Goal: Task Accomplishment & Management: Manage account settings

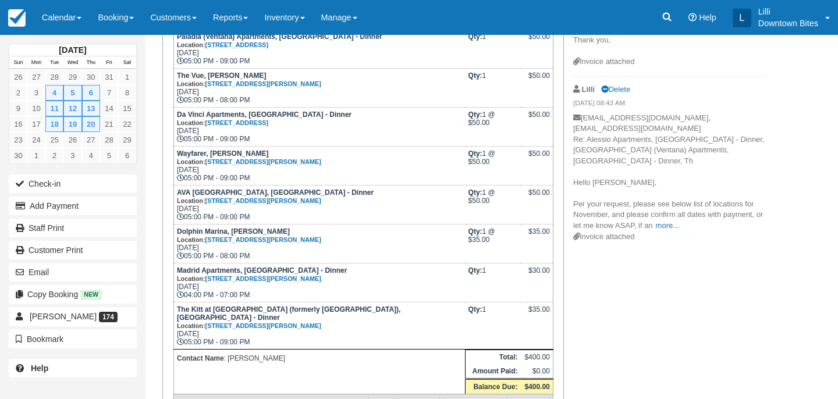
scroll to position [268, 0]
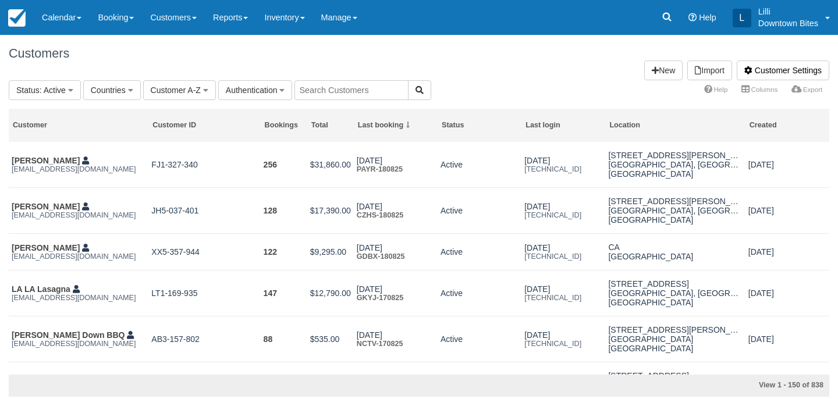
click at [364, 86] on input "text" at bounding box center [351, 90] width 114 height 20
type input "wise"
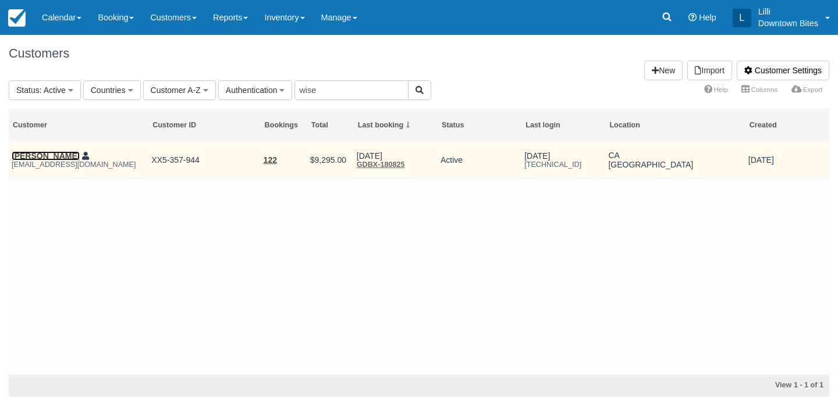
click at [39, 152] on link "[PERSON_NAME]" at bounding box center [46, 155] width 68 height 9
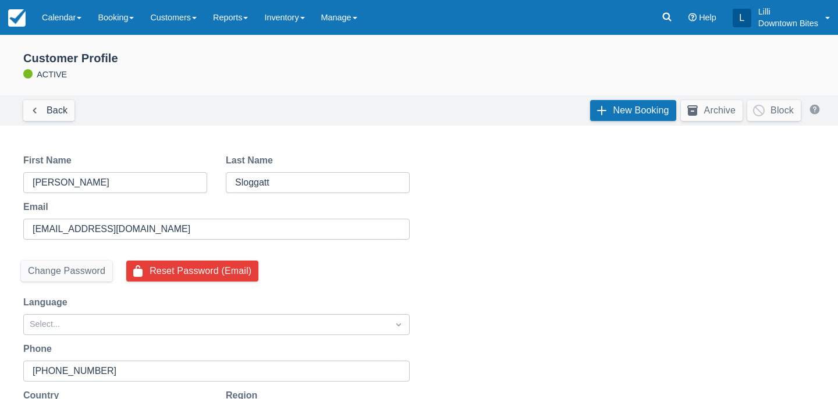
select select "50"
click at [637, 111] on link "New Booking" at bounding box center [633, 110] width 86 height 21
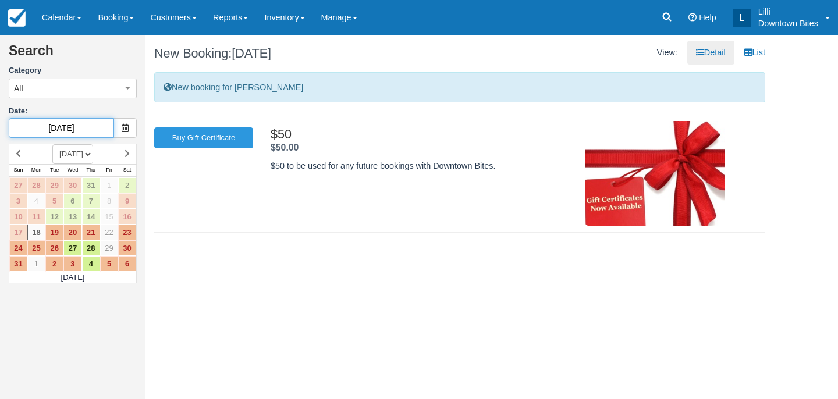
click at [91, 128] on input "08/18/25" at bounding box center [61, 128] width 105 height 20
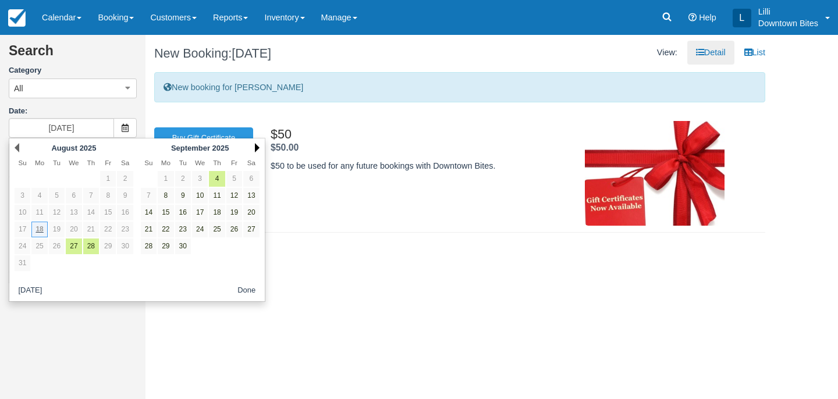
click at [256, 147] on link "Next" at bounding box center [257, 147] width 5 height 9
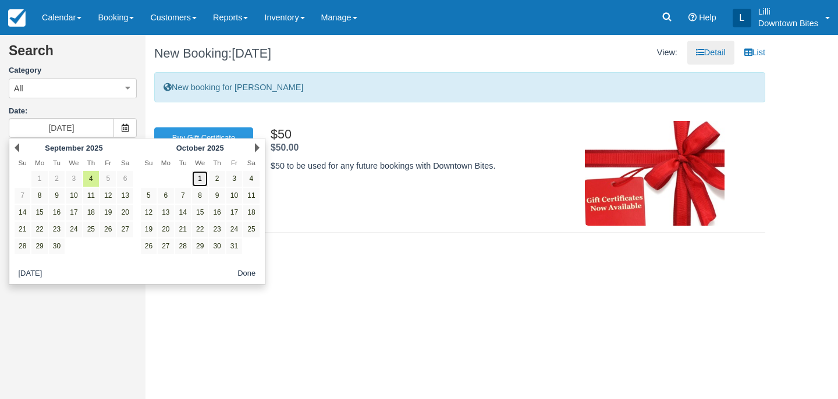
click at [197, 179] on link "1" at bounding box center [200, 179] width 16 height 16
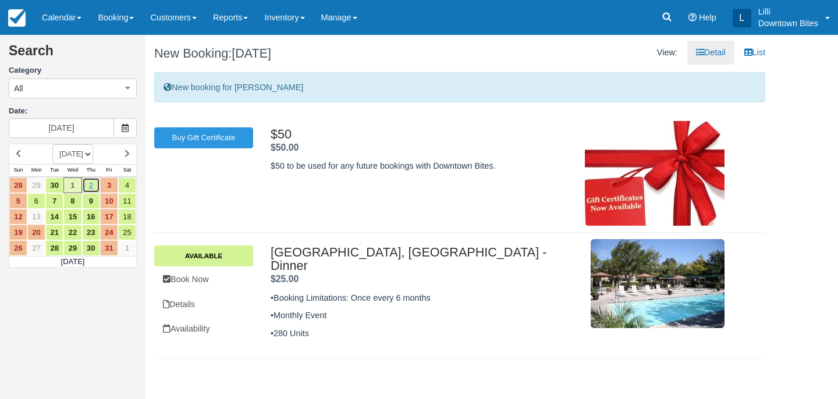
click at [91, 187] on link "2" at bounding box center [91, 186] width 18 height 16
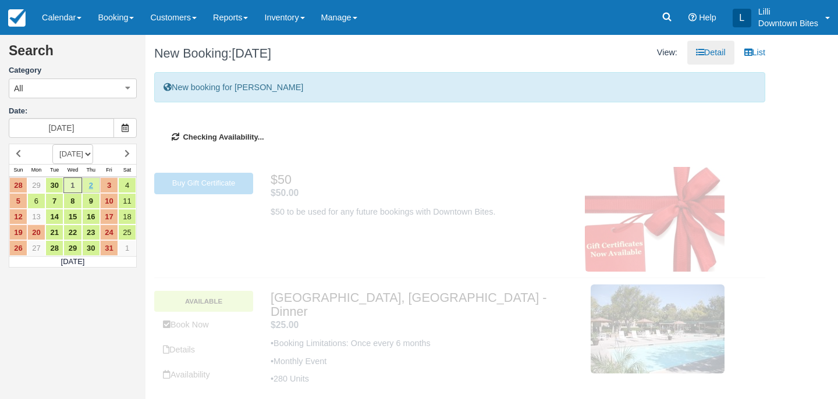
type input "[DATE]"
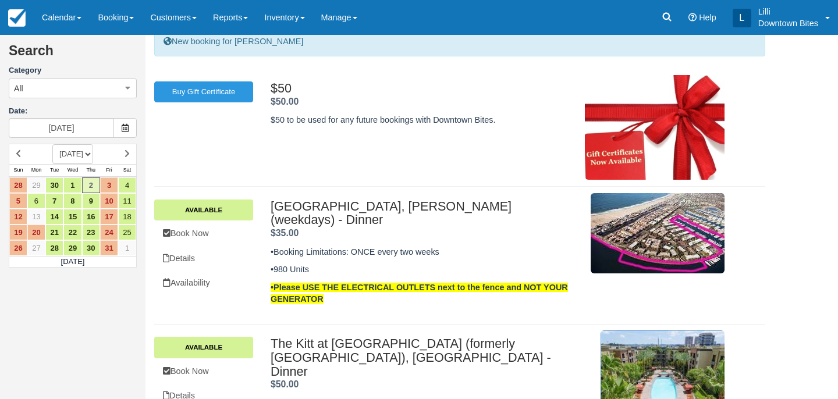
scroll to position [115, 0]
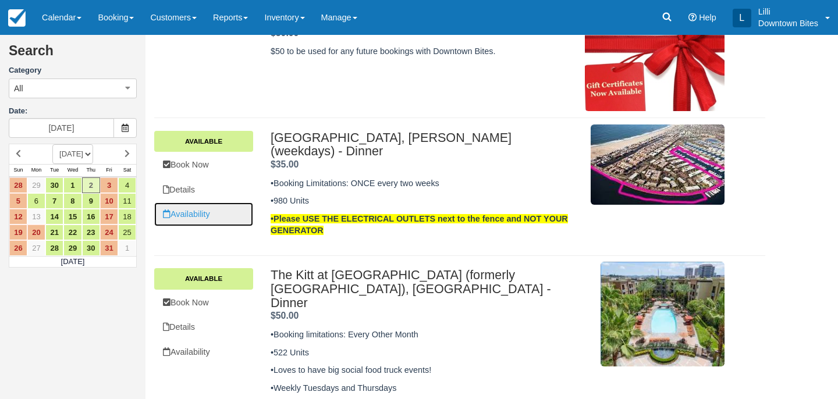
click at [182, 221] on link "Availability" at bounding box center [203, 215] width 99 height 24
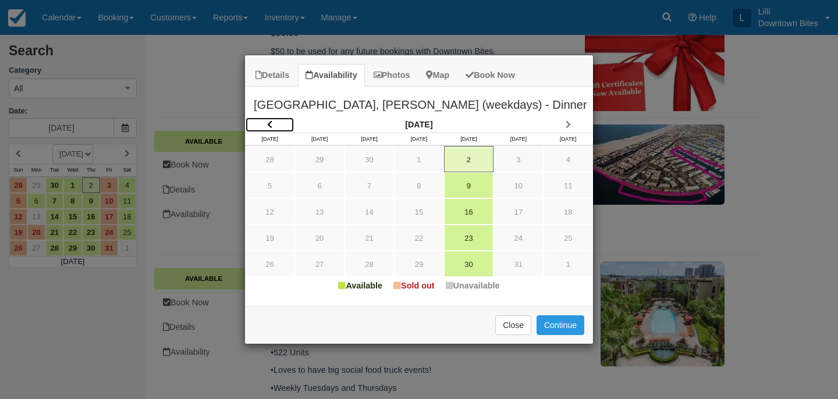
click at [269, 124] on icon "Item Modal" at bounding box center [269, 124] width 5 height 8
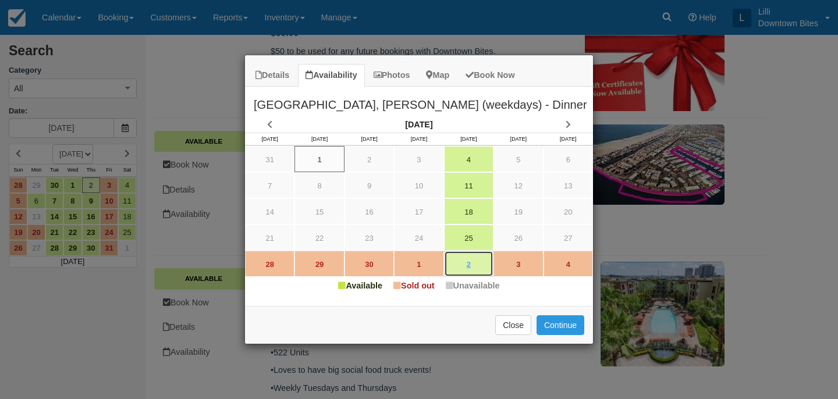
click at [467, 264] on link "2" at bounding box center [468, 264] width 49 height 26
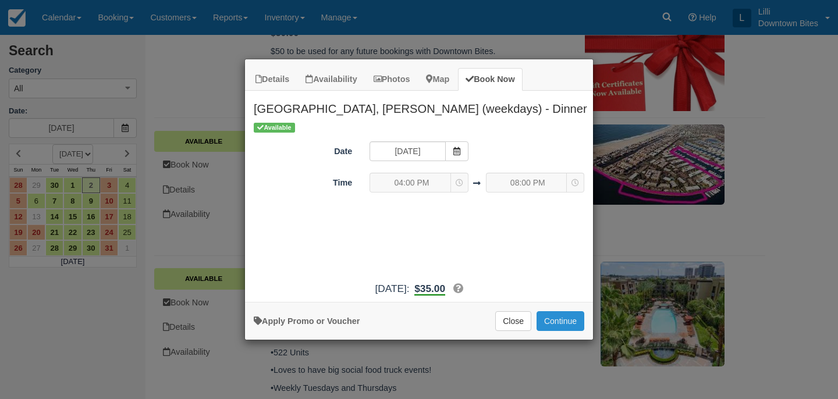
click at [575, 321] on button "Continue" at bounding box center [561, 321] width 48 height 20
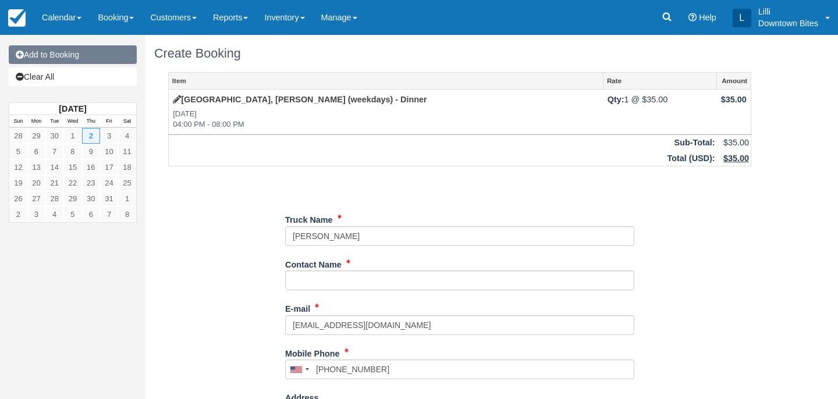
click at [87, 54] on link "Add to Booking" at bounding box center [73, 54] width 128 height 19
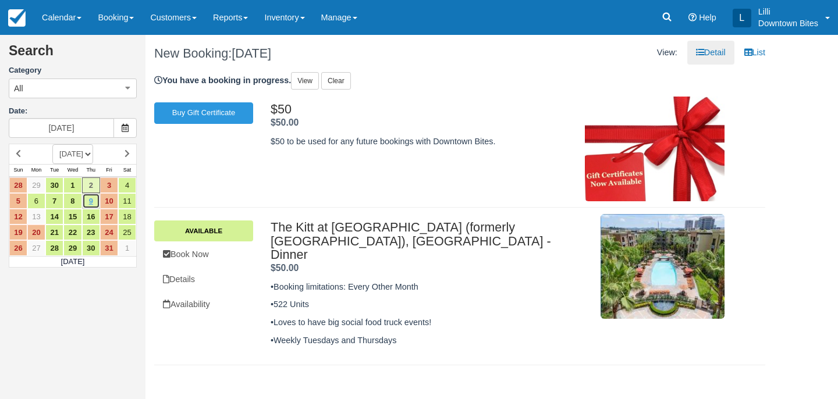
click at [95, 205] on link "9" at bounding box center [91, 201] width 18 height 16
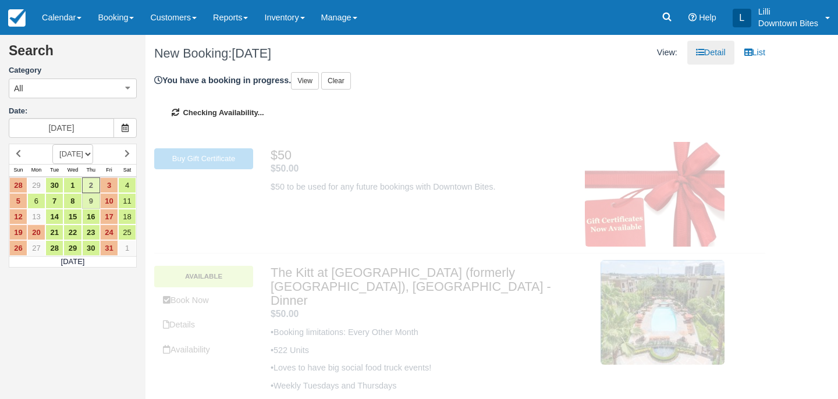
type input "10/09/25"
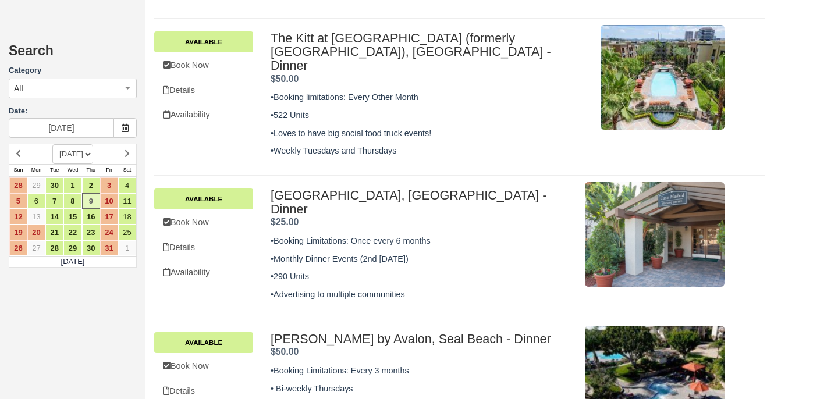
scroll to position [591, 0]
click at [200, 355] on link "Book Now" at bounding box center [203, 367] width 99 height 24
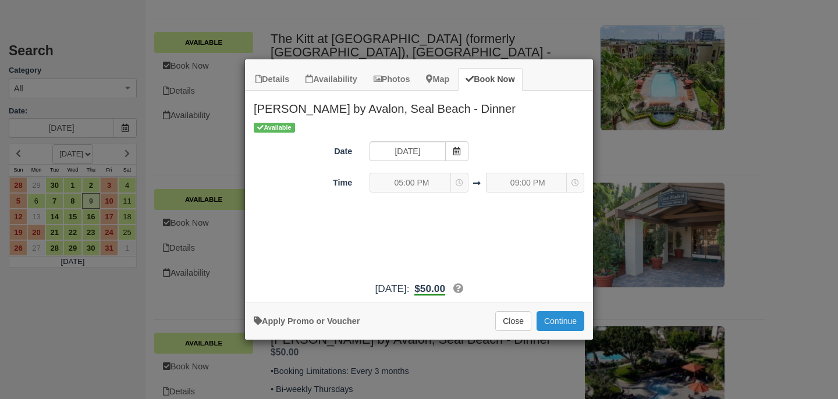
click at [558, 329] on button "Continue" at bounding box center [561, 321] width 48 height 20
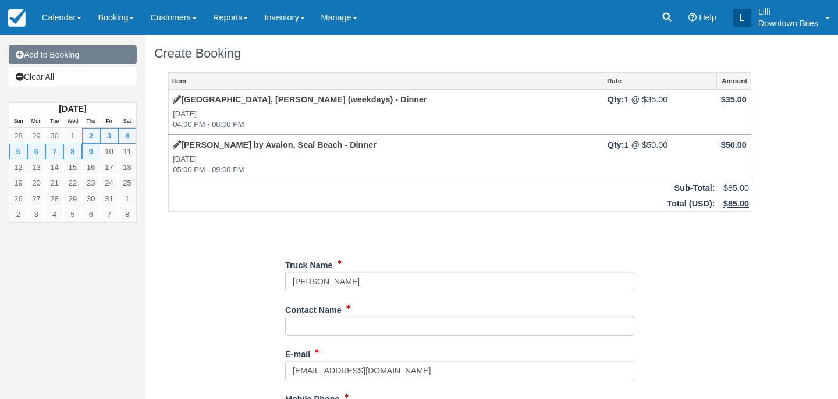
click at [127, 52] on link "Add to Booking" at bounding box center [73, 54] width 128 height 19
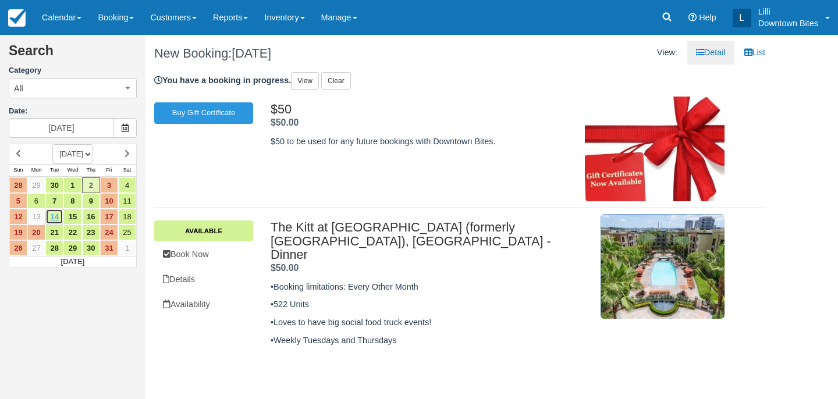
click at [56, 216] on link "14" at bounding box center [54, 217] width 18 height 16
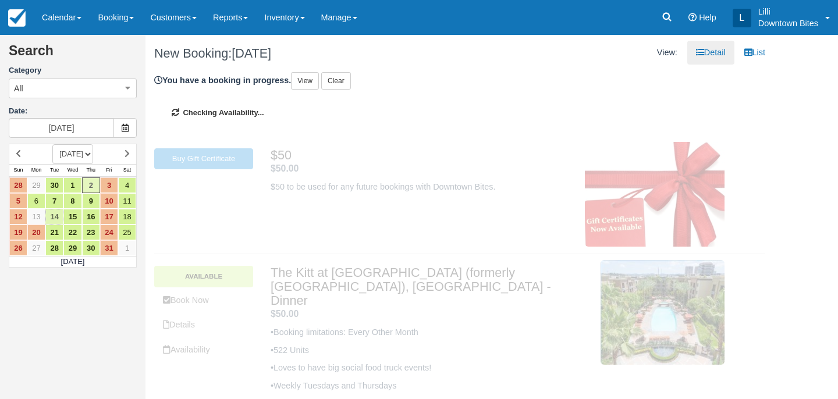
type input "[DATE]"
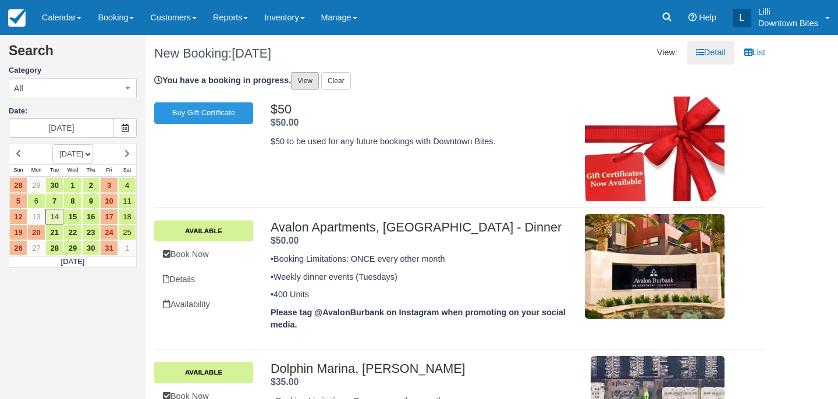
click at [315, 79] on link "View" at bounding box center [305, 80] width 28 height 17
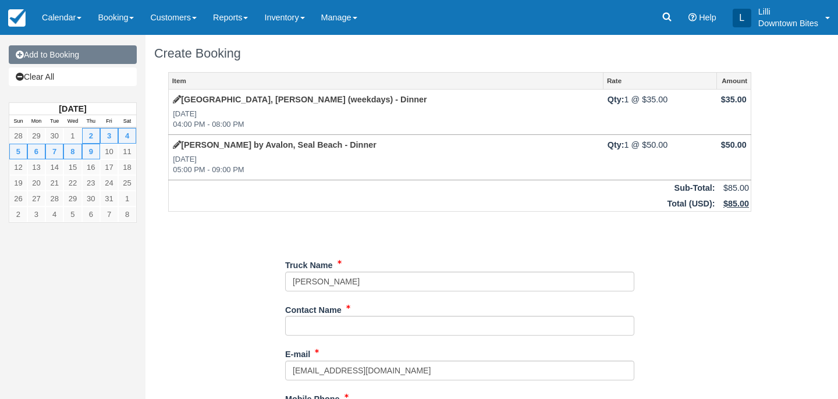
click at [109, 56] on link "Add to Booking" at bounding box center [73, 54] width 128 height 19
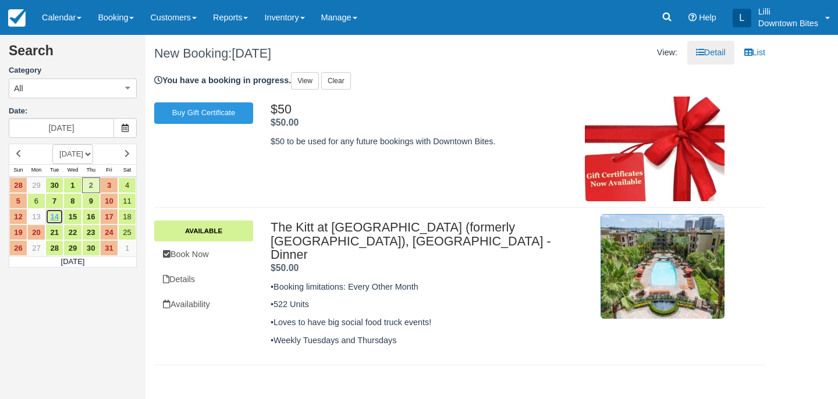
click at [53, 219] on link "14" at bounding box center [54, 217] width 18 height 16
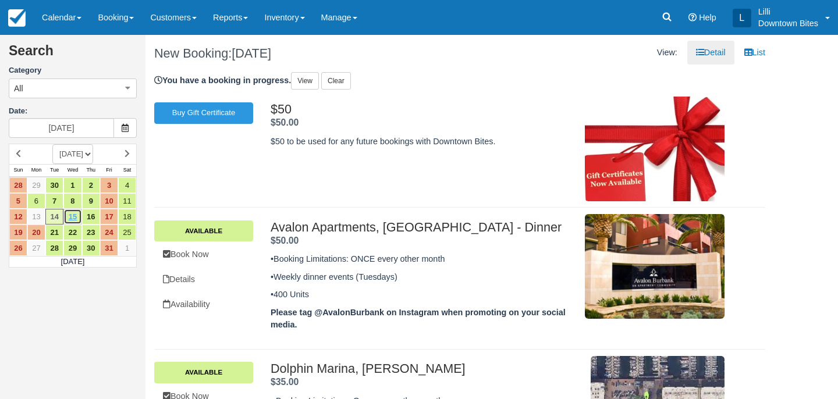
click at [74, 221] on link "15" at bounding box center [72, 217] width 18 height 16
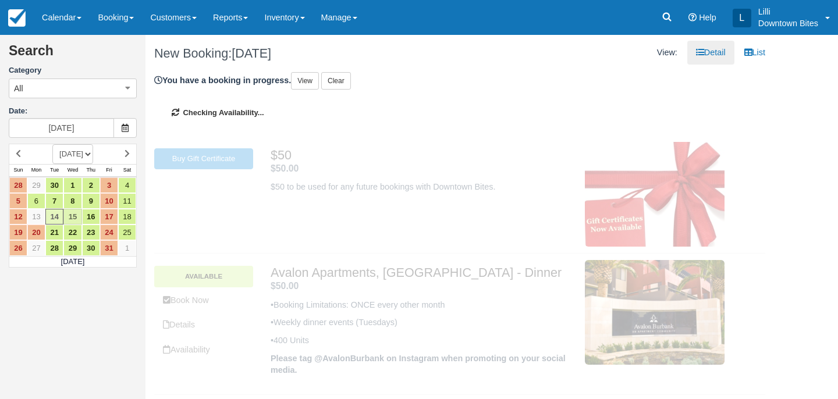
type input "[DATE]"
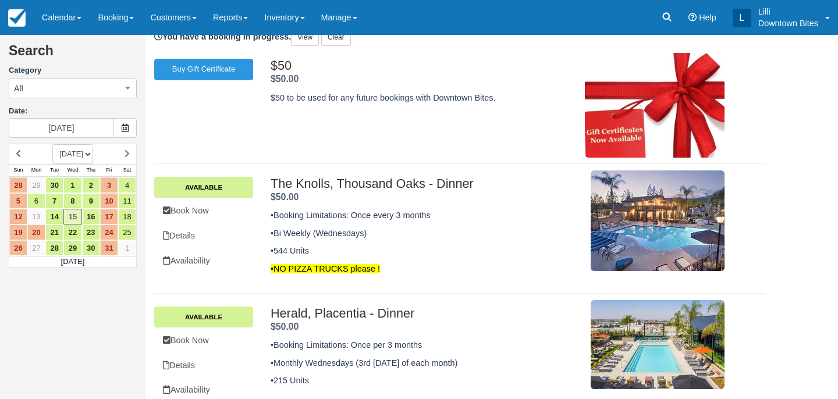
scroll to position [59, 0]
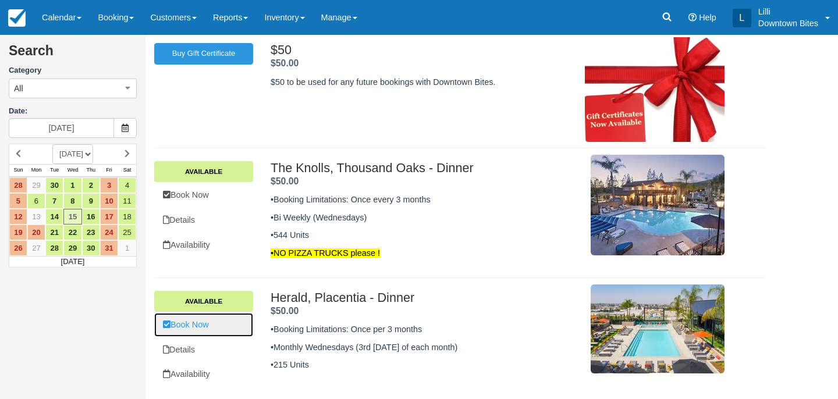
click at [198, 329] on link "Book Now" at bounding box center [203, 325] width 99 height 24
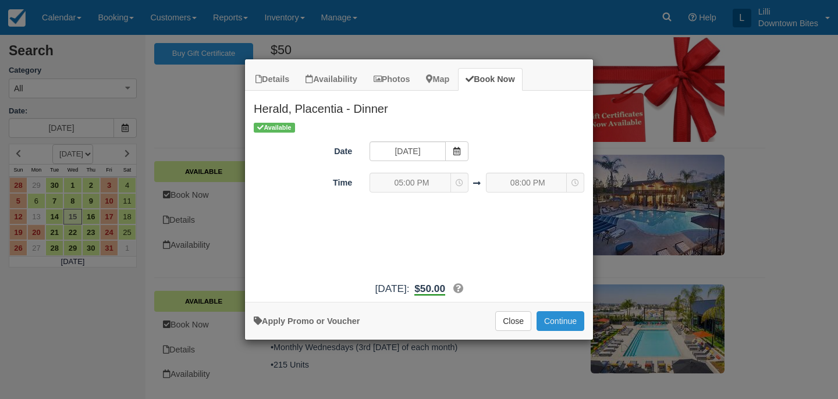
click at [560, 318] on button "Continue" at bounding box center [561, 321] width 48 height 20
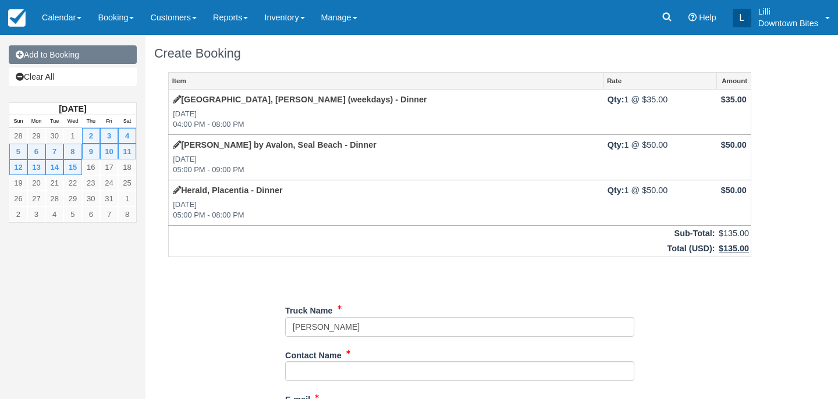
click at [104, 57] on link "Add to Booking" at bounding box center [73, 54] width 128 height 19
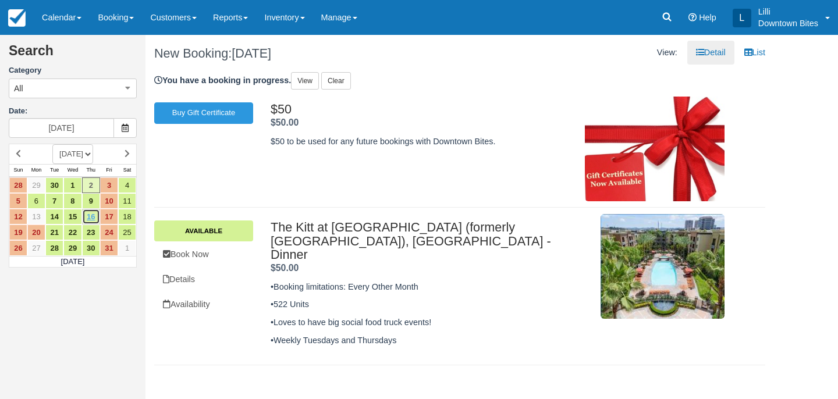
click at [91, 221] on link "16" at bounding box center [91, 217] width 18 height 16
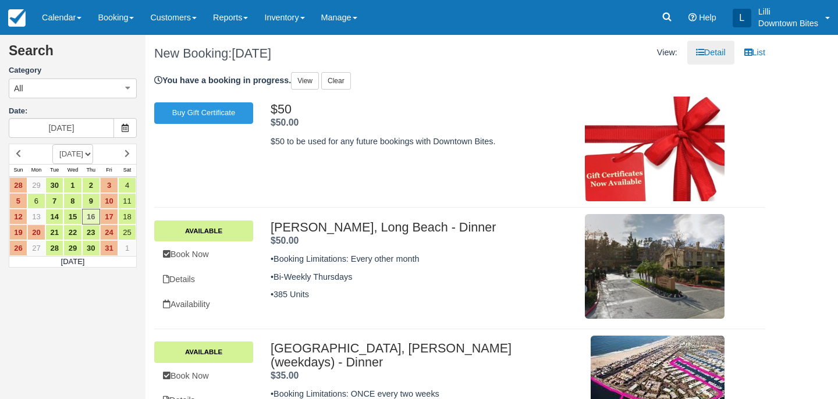
type input "10/16/25"
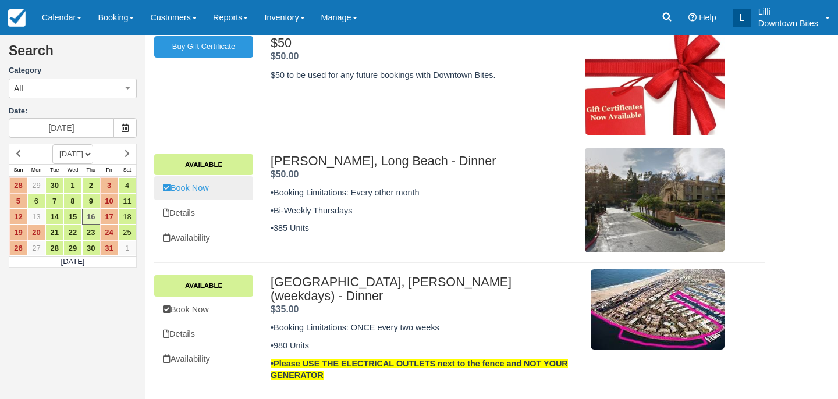
scroll to position [65, 0]
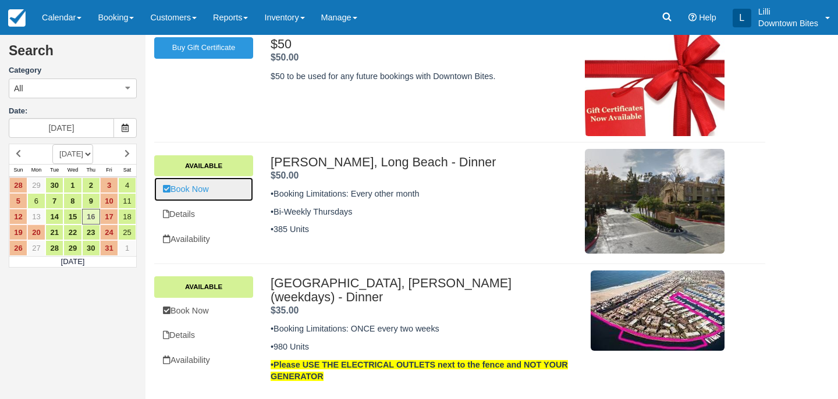
click at [200, 190] on link "Book Now" at bounding box center [203, 190] width 99 height 24
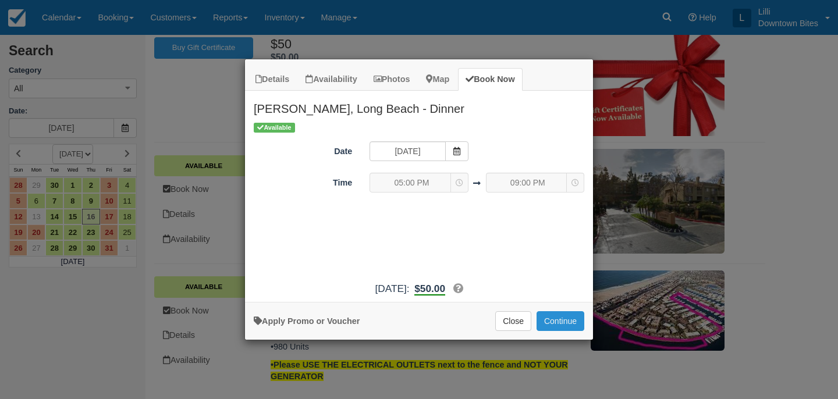
click at [573, 321] on button "Continue" at bounding box center [561, 321] width 48 height 20
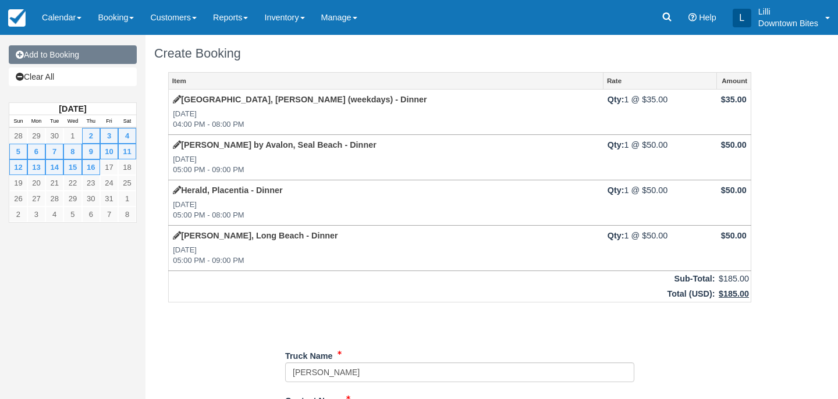
click at [86, 53] on link "Add to Booking" at bounding box center [73, 54] width 128 height 19
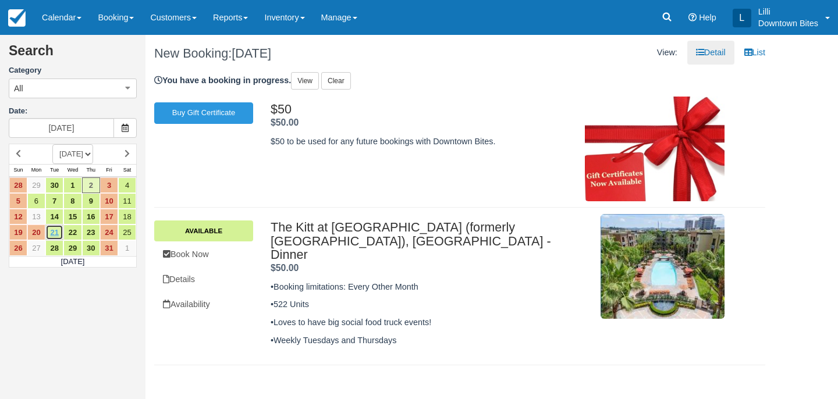
click at [57, 231] on link "21" at bounding box center [54, 233] width 18 height 16
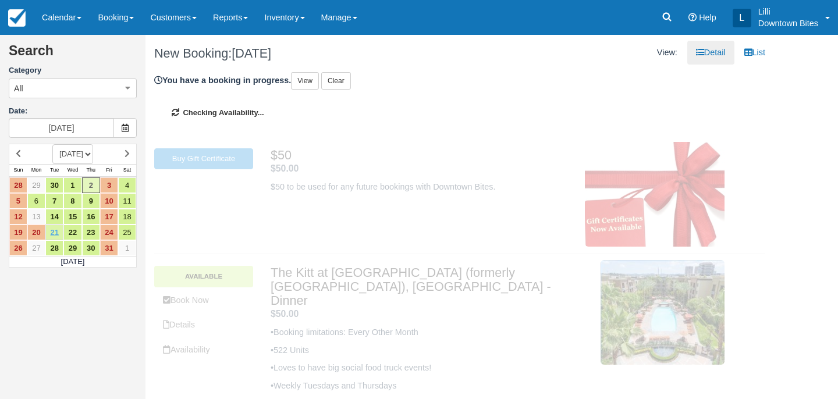
type input "10/21/25"
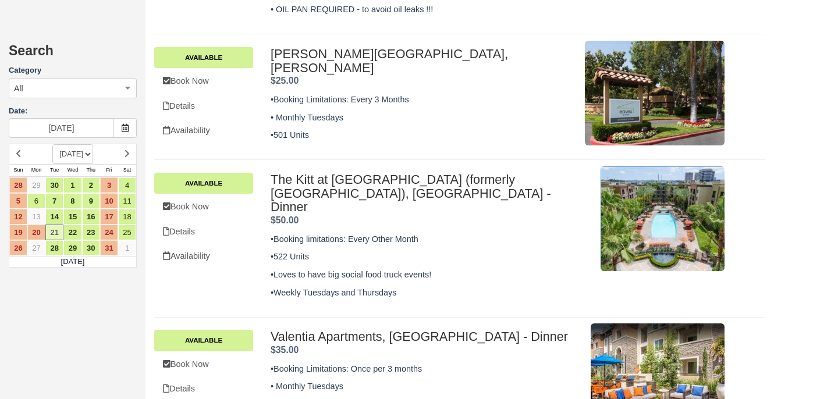
scroll to position [484, 0]
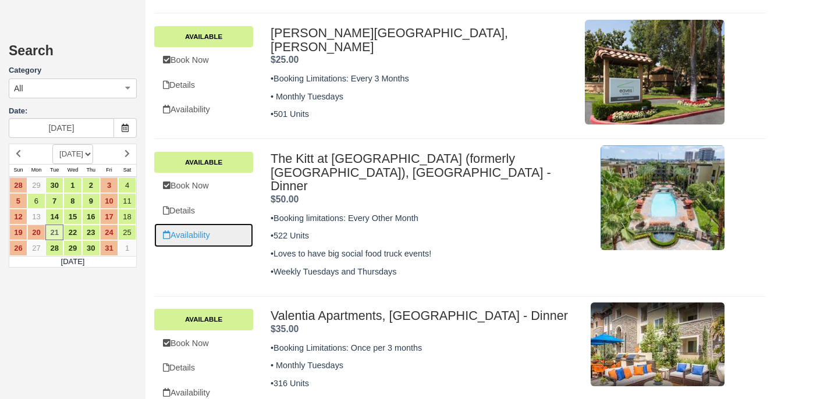
click at [198, 232] on link "Availability" at bounding box center [203, 235] width 99 height 24
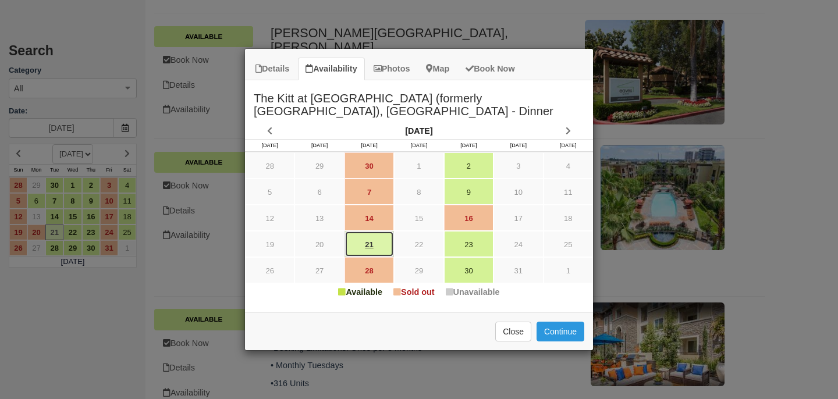
click at [369, 247] on link "21" at bounding box center [369, 244] width 49 height 26
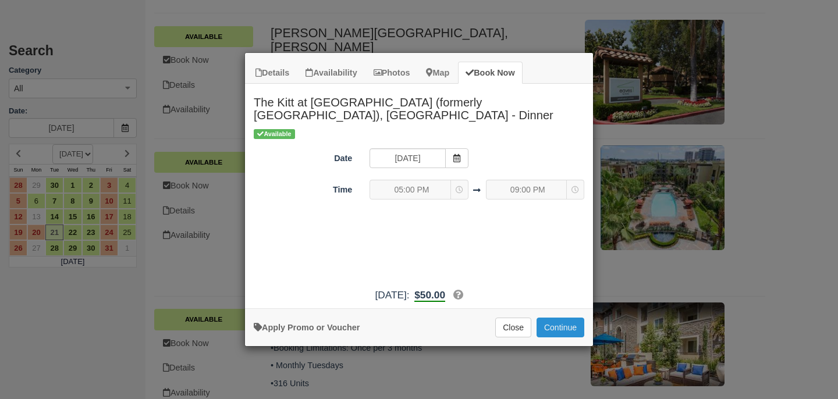
click at [563, 328] on button "Continue" at bounding box center [561, 328] width 48 height 20
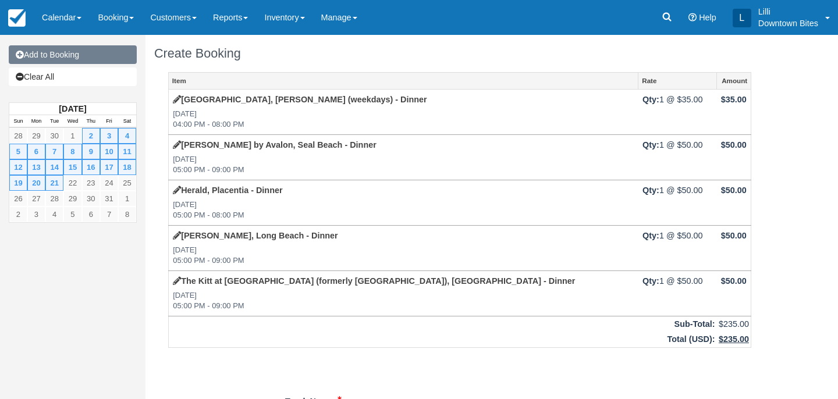
click at [91, 51] on link "Add to Booking" at bounding box center [73, 54] width 128 height 19
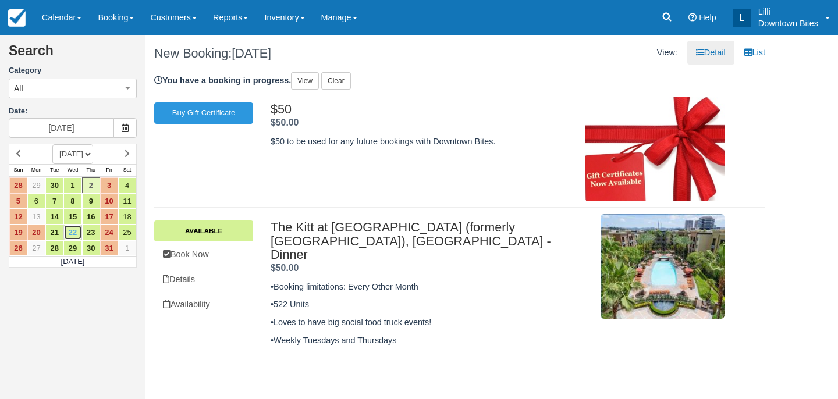
click at [74, 235] on link "22" at bounding box center [72, 233] width 18 height 16
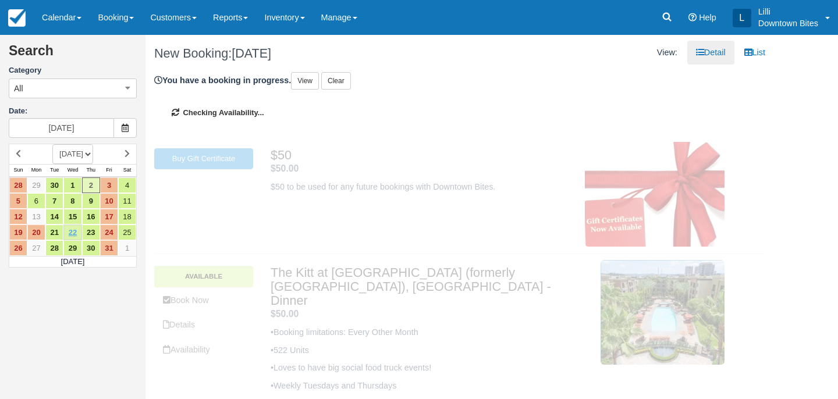
type input "10/22/25"
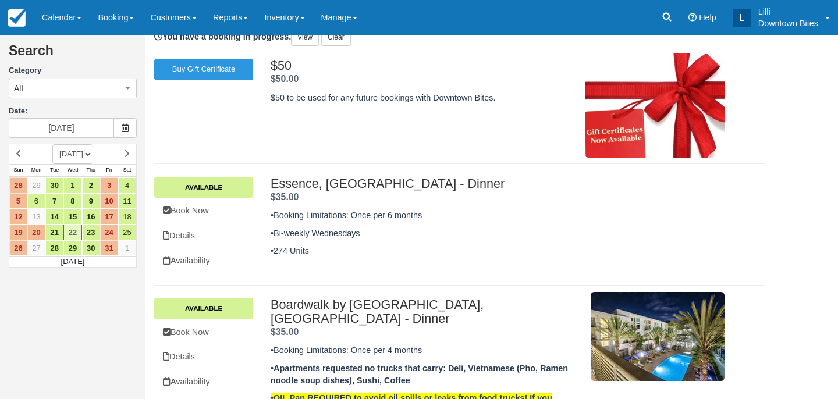
scroll to position [47, 0]
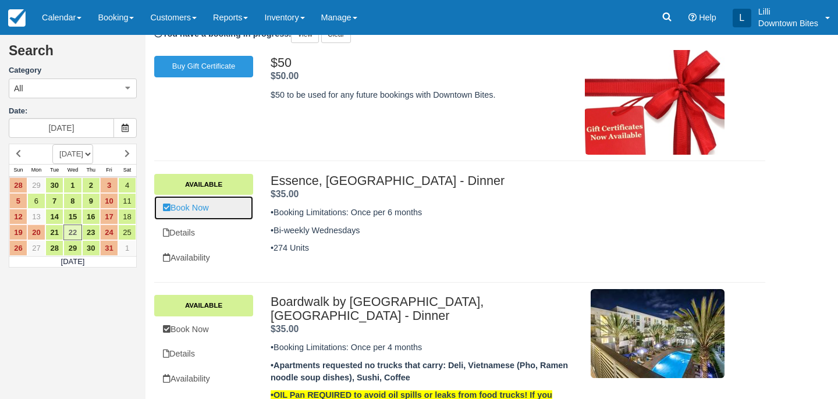
click at [191, 210] on link "Book Now" at bounding box center [203, 208] width 99 height 24
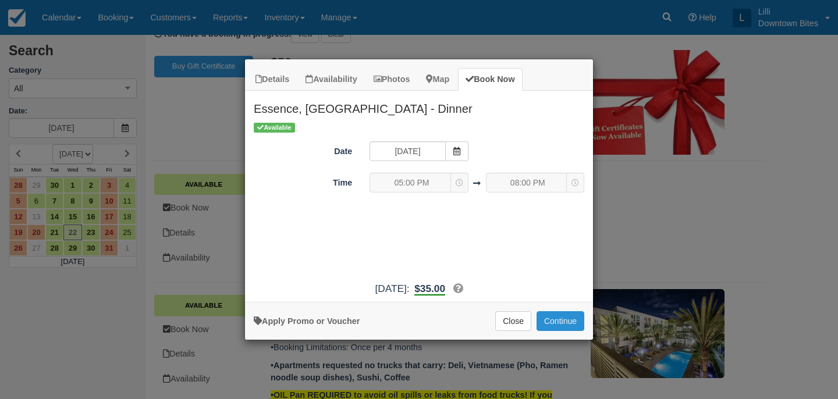
click at [555, 324] on button "Continue" at bounding box center [561, 321] width 48 height 20
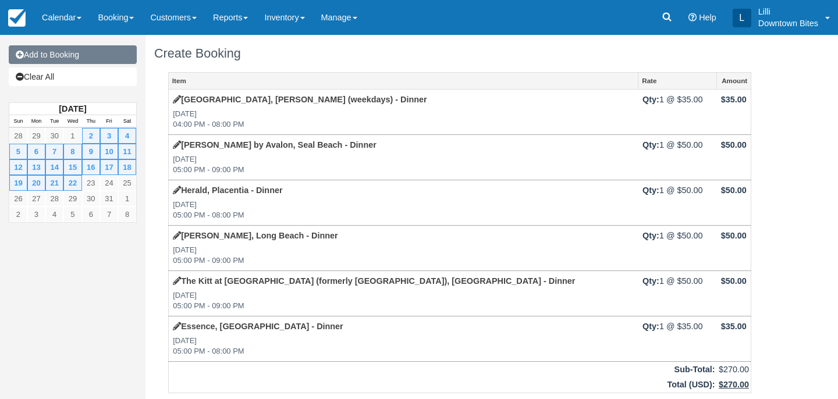
click at [93, 59] on link "Add to Booking" at bounding box center [73, 54] width 128 height 19
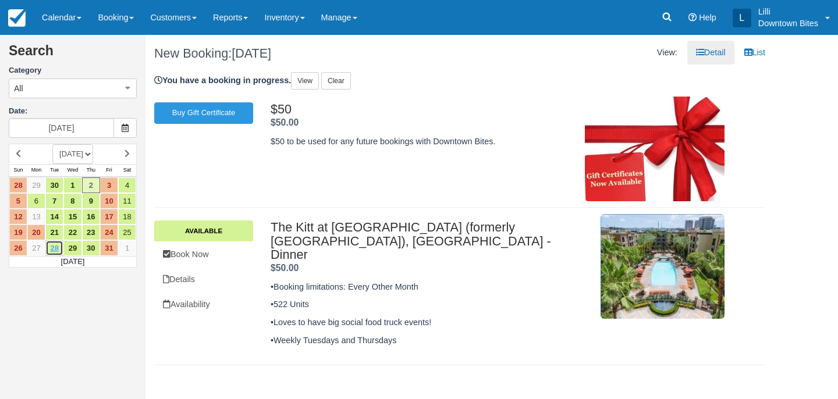
click at [58, 250] on link "28" at bounding box center [54, 248] width 18 height 16
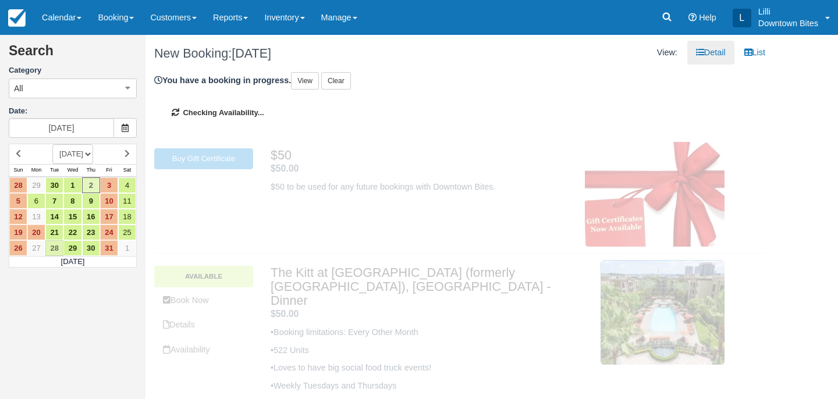
type input "10/28/25"
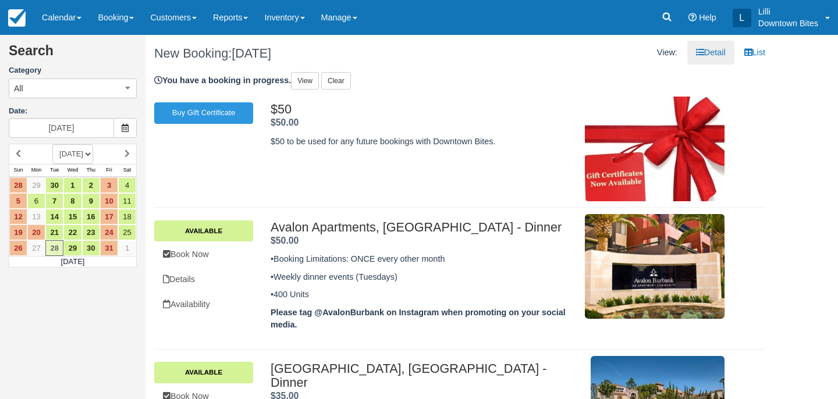
scroll to position [72, 0]
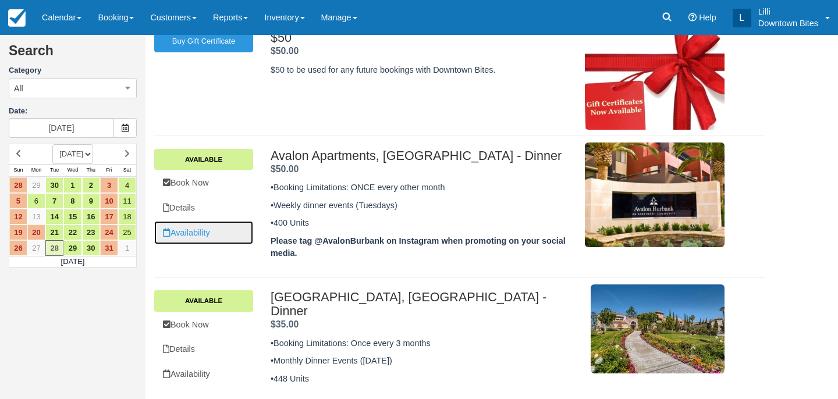
click at [201, 228] on link "Availability" at bounding box center [203, 233] width 99 height 24
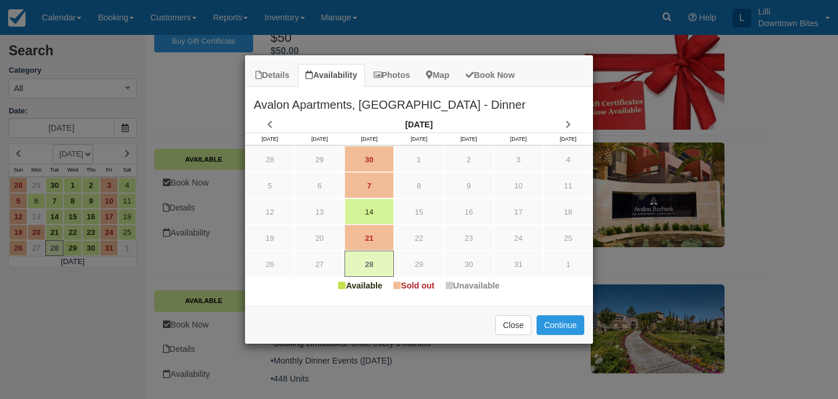
click at [553, 23] on div "Details Availability Photos Map Book Now Avalon Apartments, Burbank - Dinner •B…" at bounding box center [419, 199] width 838 height 399
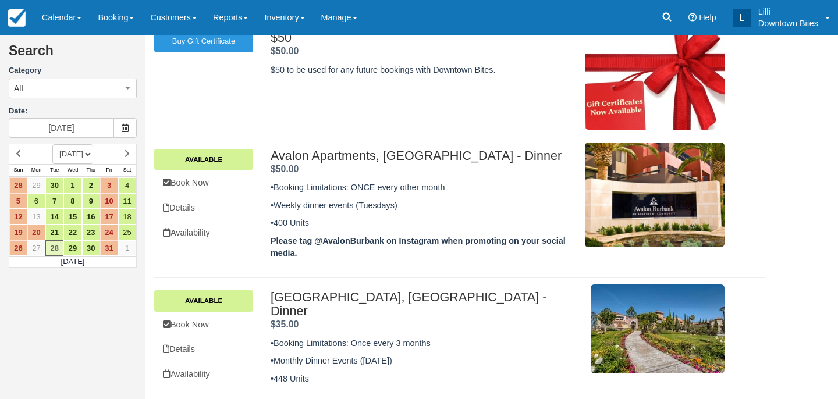
scroll to position [0, 0]
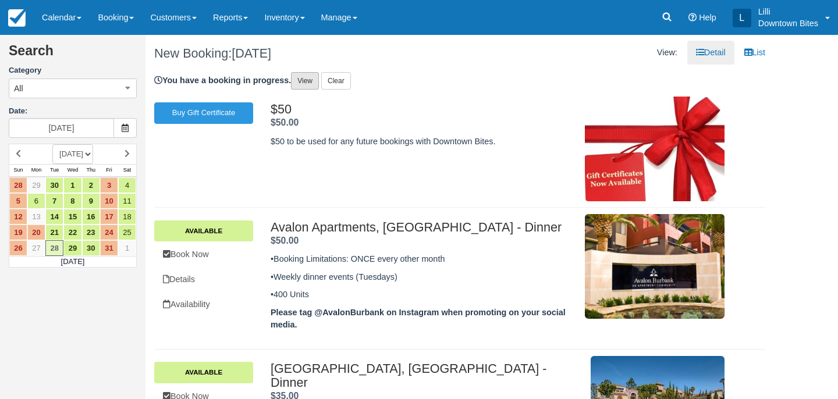
click at [307, 85] on link "View" at bounding box center [305, 80] width 28 height 17
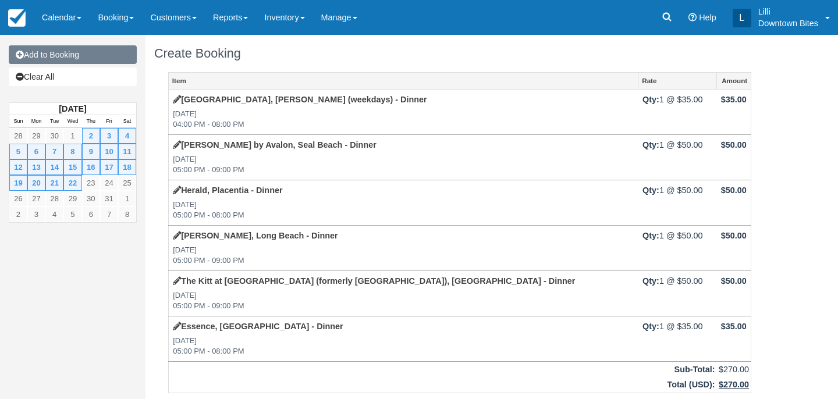
click at [109, 53] on link "Add to Booking" at bounding box center [73, 54] width 128 height 19
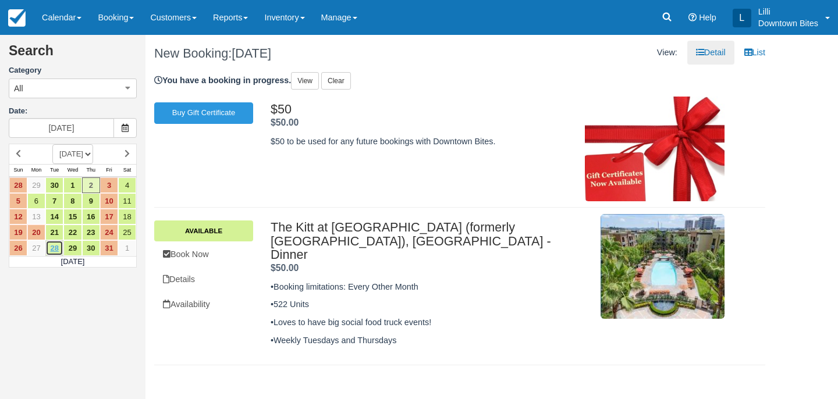
click at [59, 250] on link "28" at bounding box center [54, 248] width 18 height 16
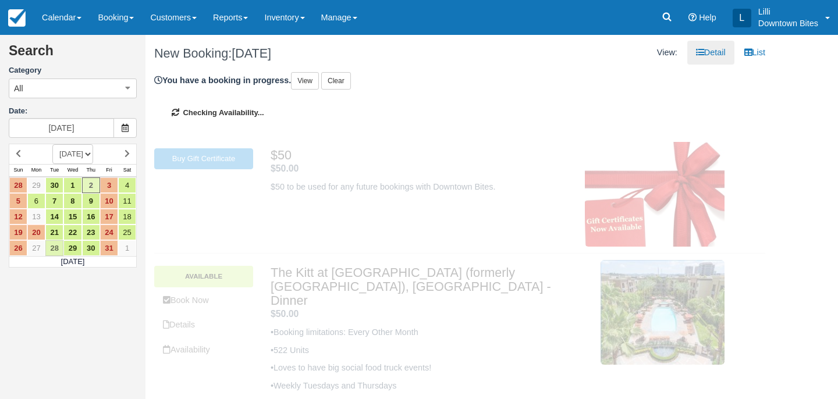
type input "[DATE]"
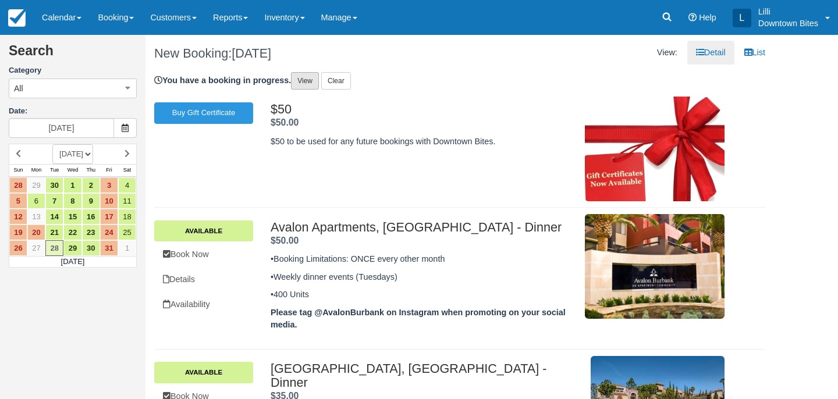
click at [305, 85] on link "View" at bounding box center [305, 80] width 28 height 17
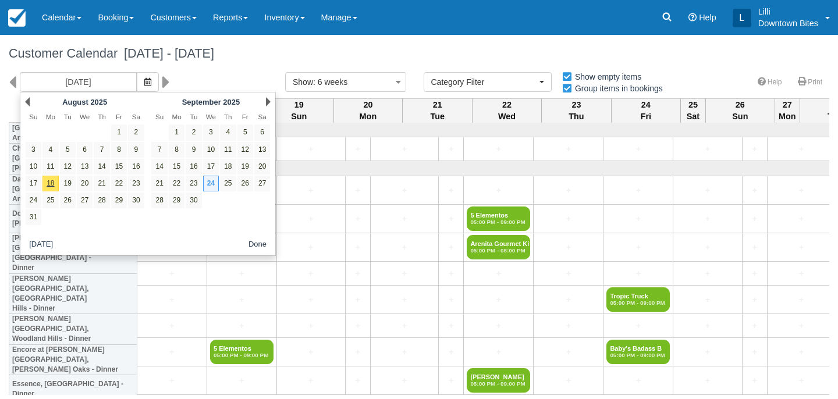
select select
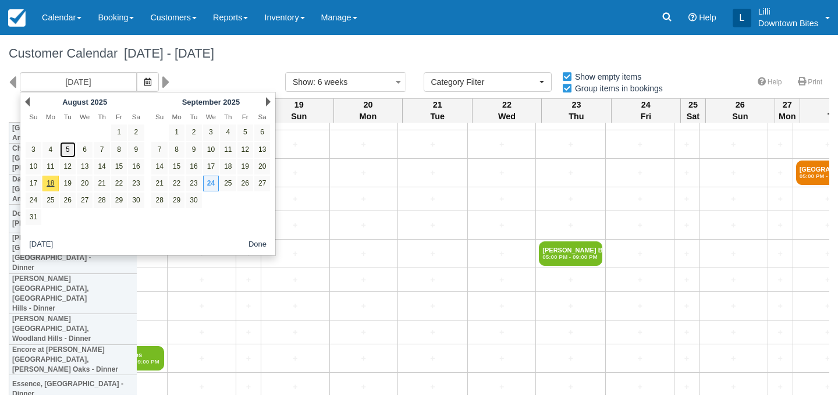
click at [72, 148] on link "5" at bounding box center [68, 150] width 16 height 16
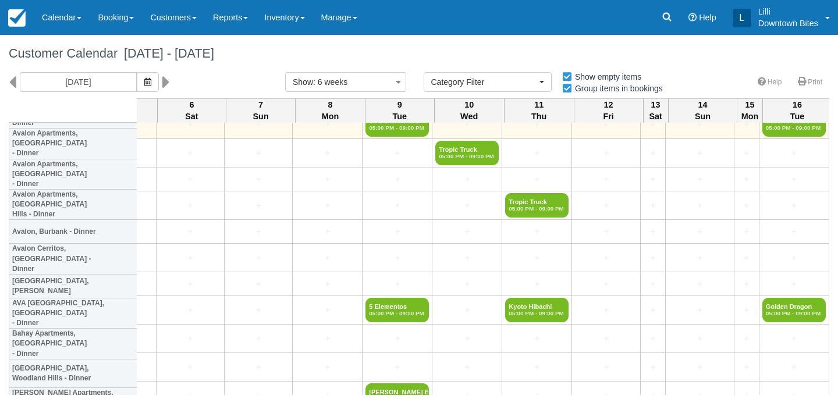
scroll to position [228, 1942]
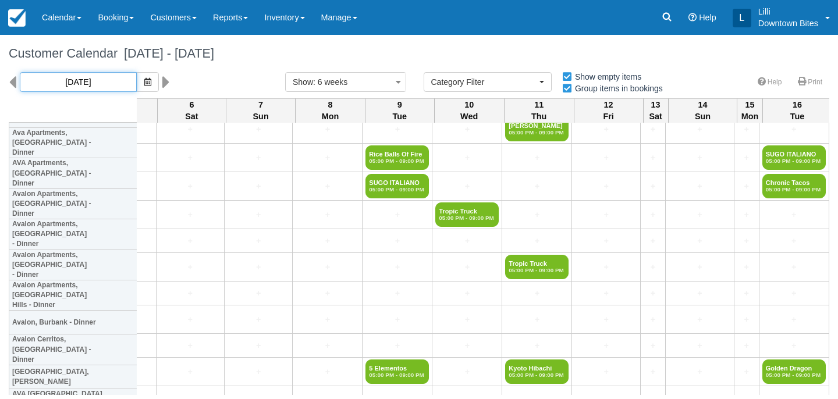
click at [90, 79] on input "08/05/25" at bounding box center [78, 82] width 117 height 20
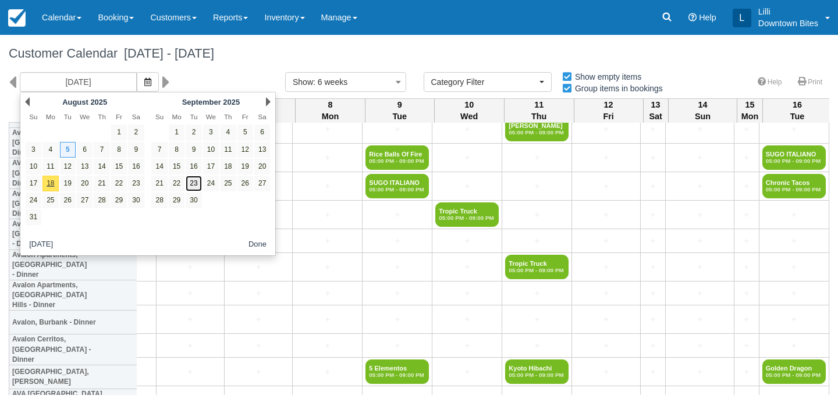
click at [191, 183] on link "23" at bounding box center [194, 184] width 16 height 16
type input "09/23/25"
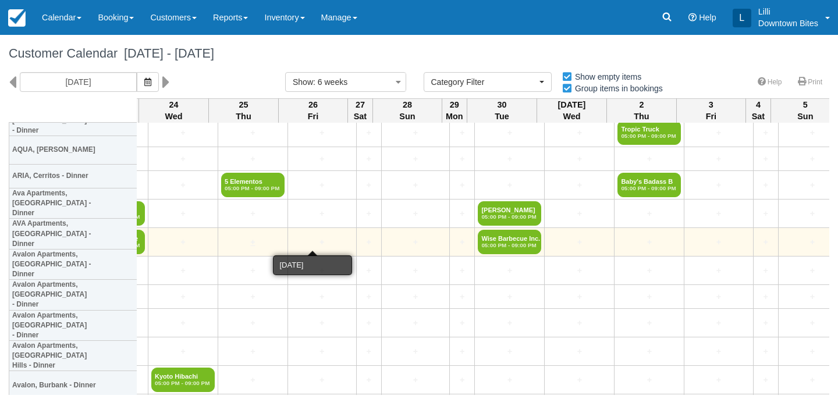
scroll to position [167, 68]
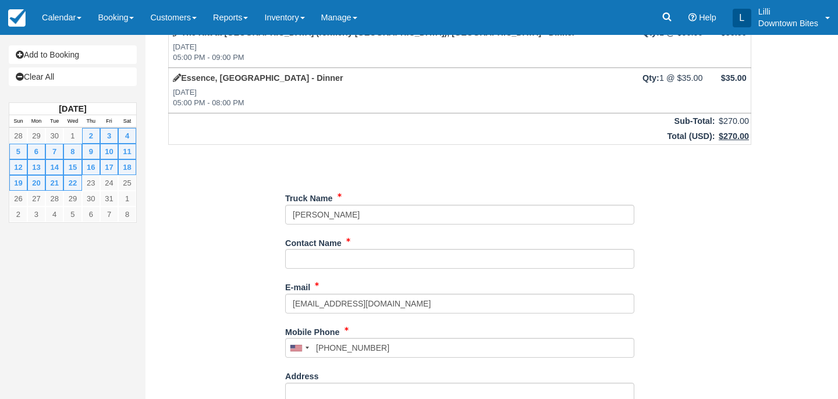
scroll to position [338, 0]
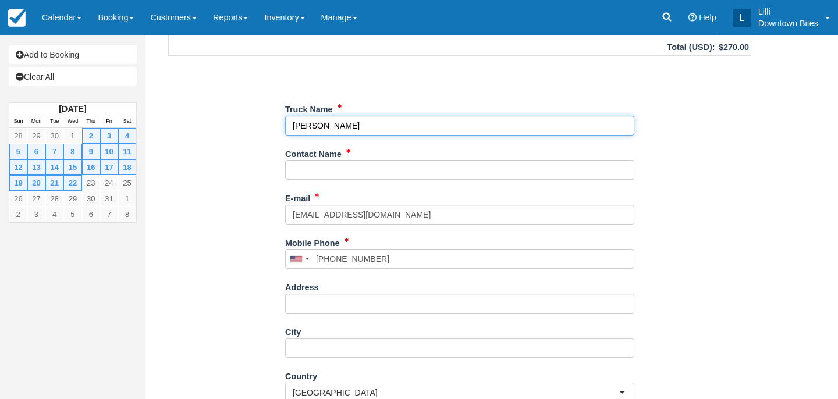
drag, startPoint x: 374, startPoint y: 121, endPoint x: 229, endPoint y: 121, distance: 144.9
click at [229, 121] on div "Item Rate Amount Mariners Village, Marina Del Rey (weekdays) - Dinner Thu Oct 2…" at bounding box center [459, 146] width 611 height 822
type input "Wise BBQ"
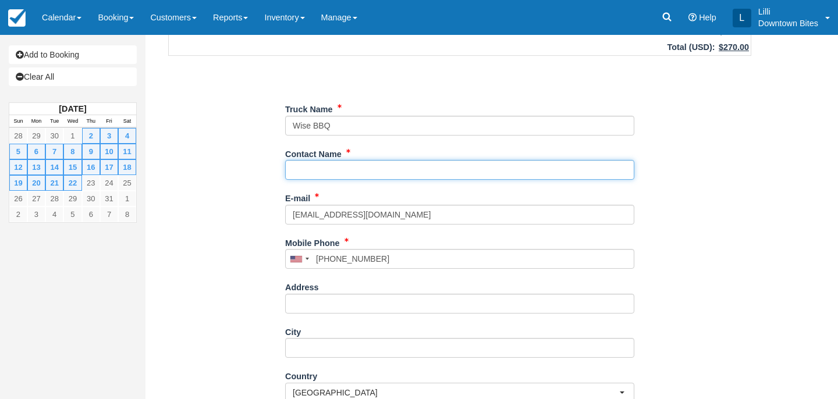
paste input "William Sloggatt"
type input "William Sloggatt"
type input "+13237196970"
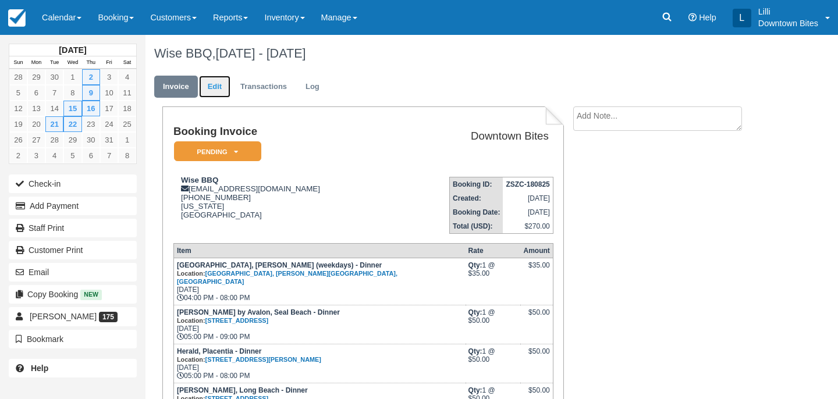
click at [212, 84] on link "Edit" at bounding box center [214, 87] width 31 height 23
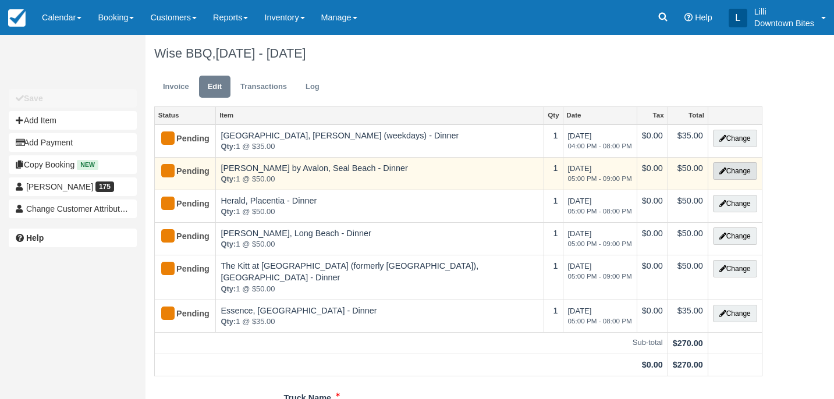
click at [727, 174] on button "Change" at bounding box center [735, 170] width 44 height 17
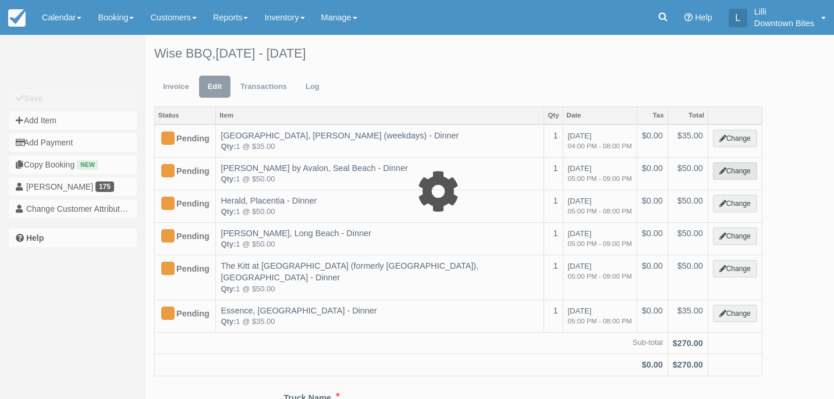
select select "4"
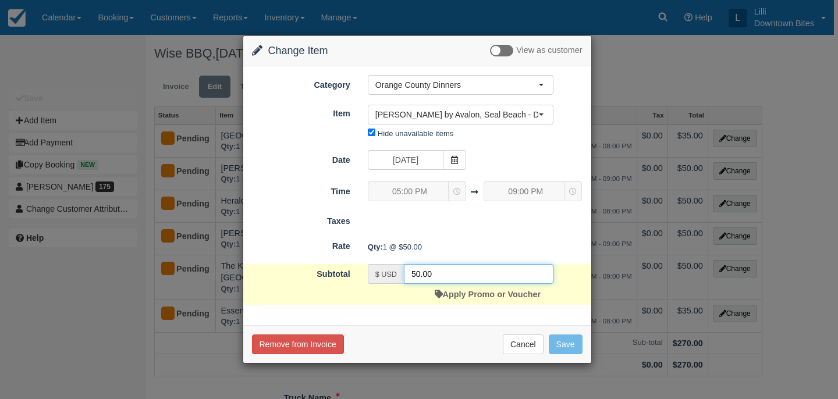
click at [418, 274] on input "50.00" at bounding box center [479, 274] width 150 height 20
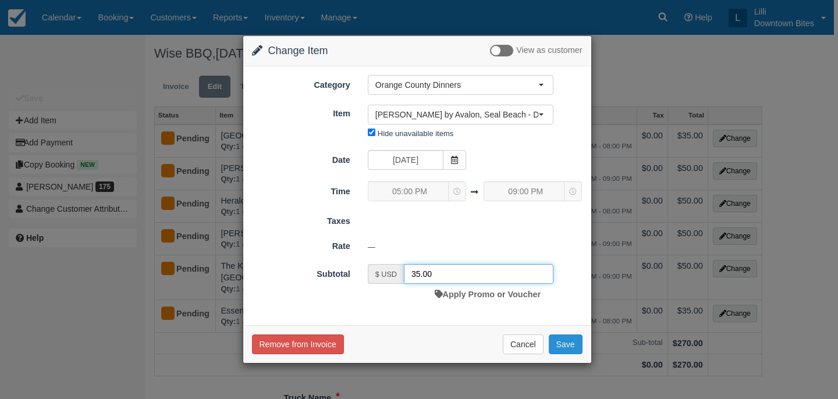
type input "35.00"
click at [569, 339] on button "Save" at bounding box center [566, 345] width 34 height 20
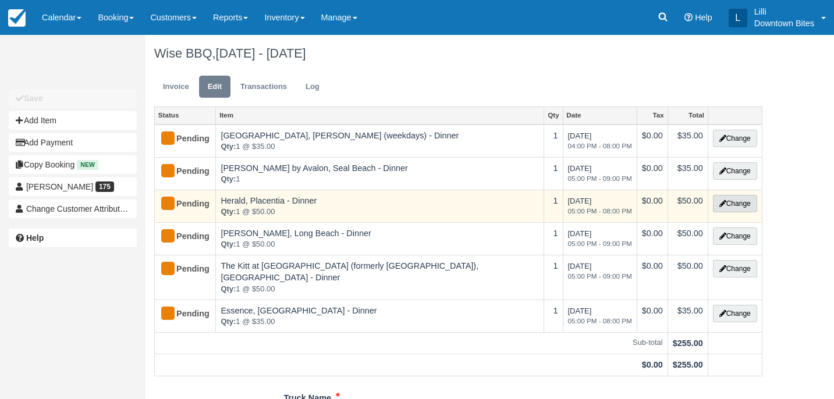
click at [738, 203] on button "Change" at bounding box center [735, 203] width 44 height 17
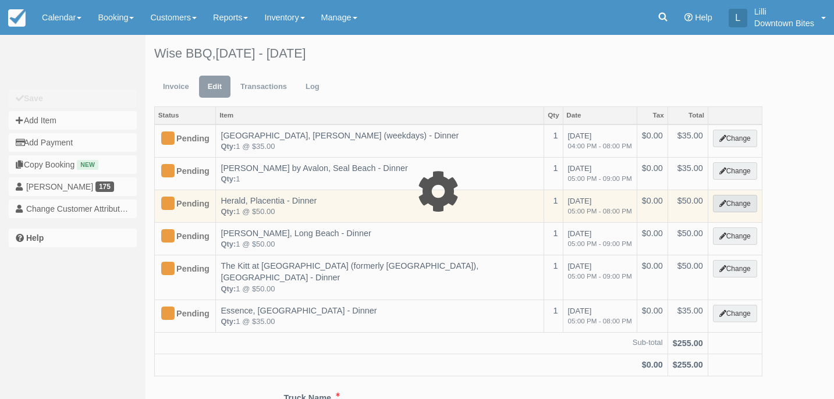
select select "4"
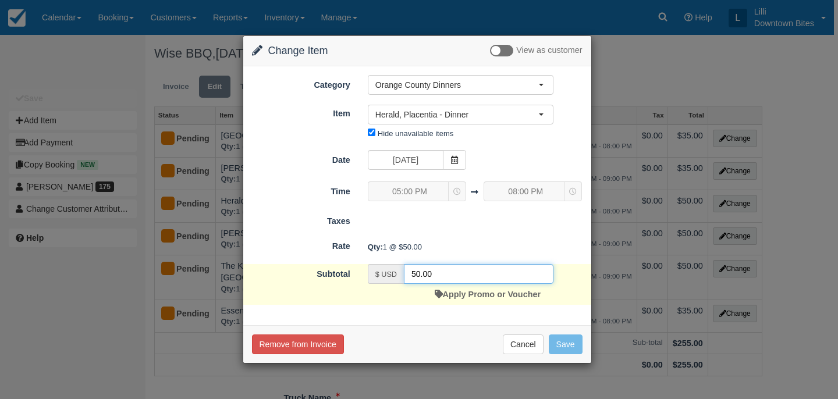
click at [420, 274] on input "50.00" at bounding box center [479, 274] width 150 height 20
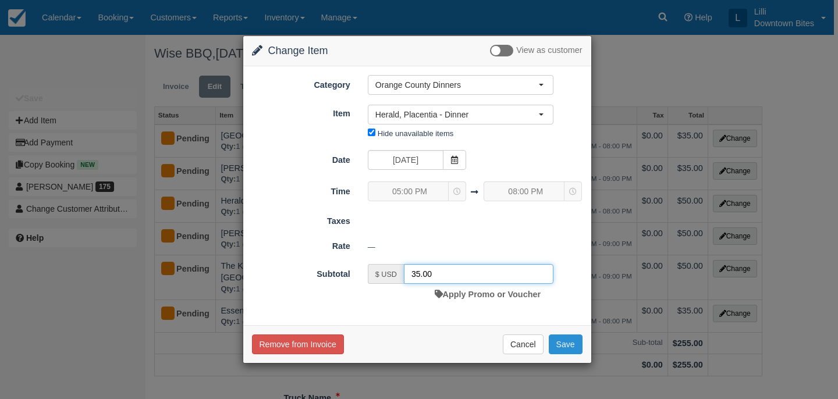
type input "35.00"
click at [565, 341] on button "Save" at bounding box center [566, 345] width 34 height 20
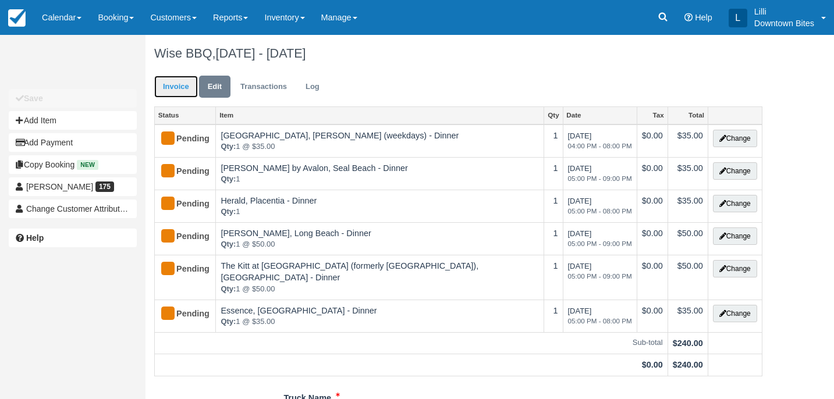
click at [180, 90] on link "Invoice" at bounding box center [176, 87] width 44 height 23
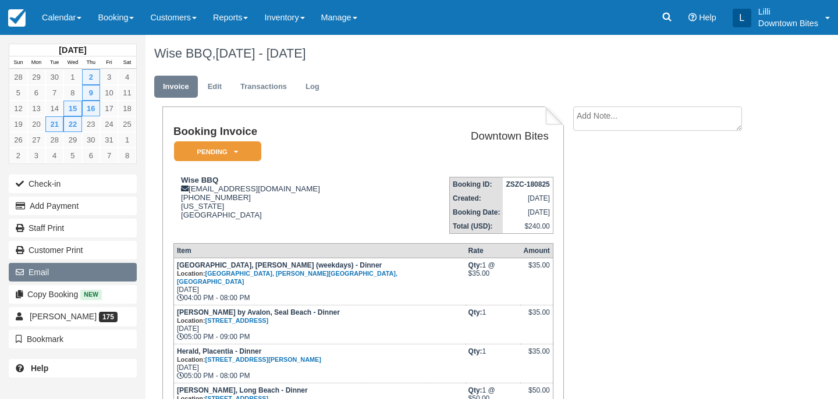
click at [66, 276] on button "Email" at bounding box center [73, 272] width 128 height 19
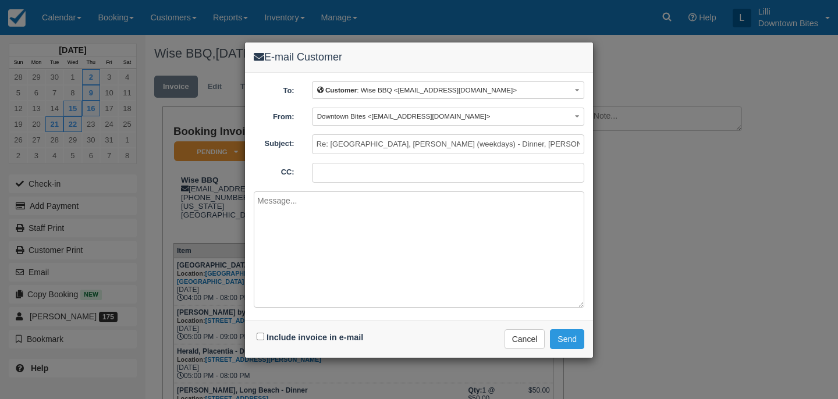
click at [324, 173] on input "CC:" at bounding box center [448, 173] width 272 height 20
type input "[EMAIL_ADDRESS][DOMAIN_NAME]"
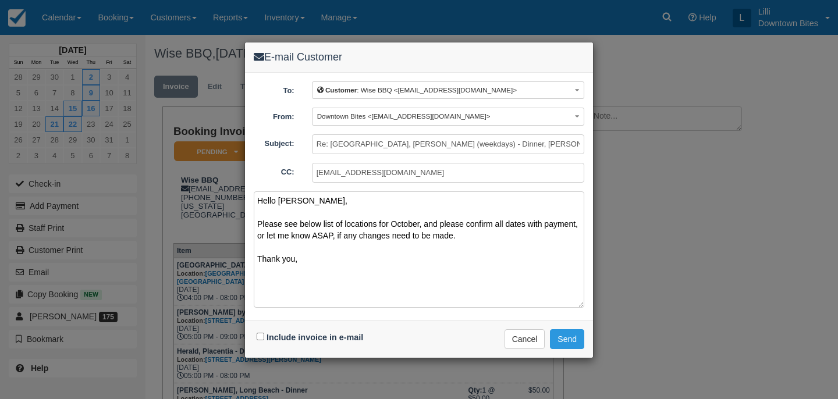
type textarea "Hello [PERSON_NAME], Please see below list of locations for October, and please…"
click at [260, 335] on input "Include invoice in e-mail" at bounding box center [261, 337] width 8 height 8
checkbox input "true"
click at [569, 340] on button "Send" at bounding box center [567, 339] width 34 height 20
